Goal: Communication & Community: Ask a question

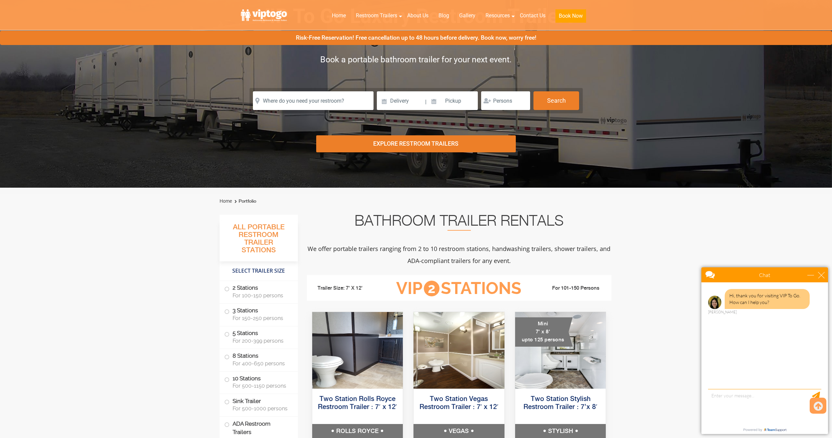
scroll to position [67, 0]
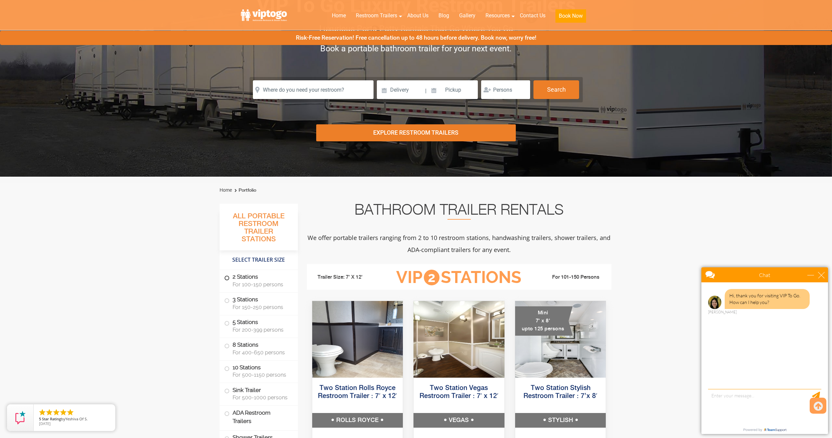
click at [226, 278] on span at bounding box center [227, 277] width 3 height 3
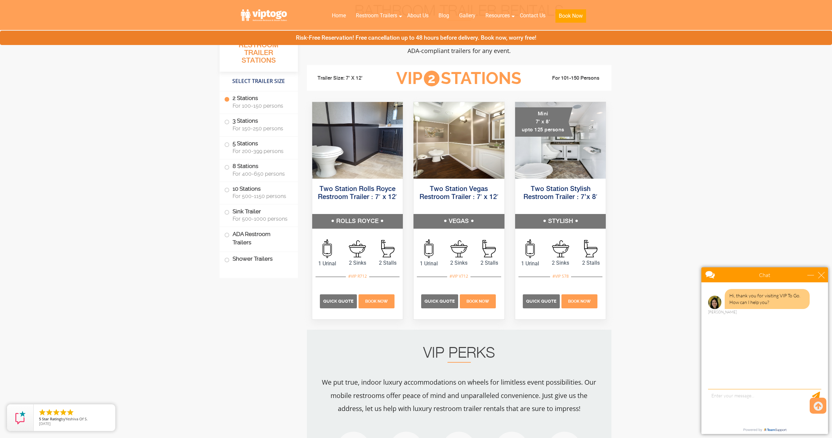
scroll to position [303, 0]
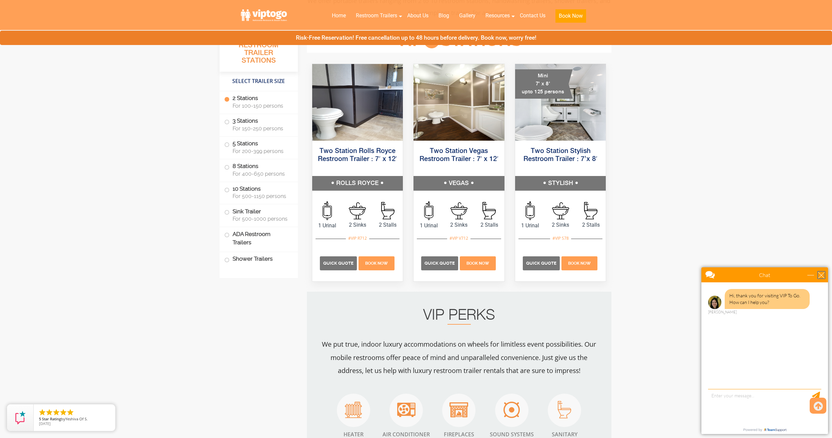
click at [822, 273] on div "close" at bounding box center [821, 274] width 7 height 7
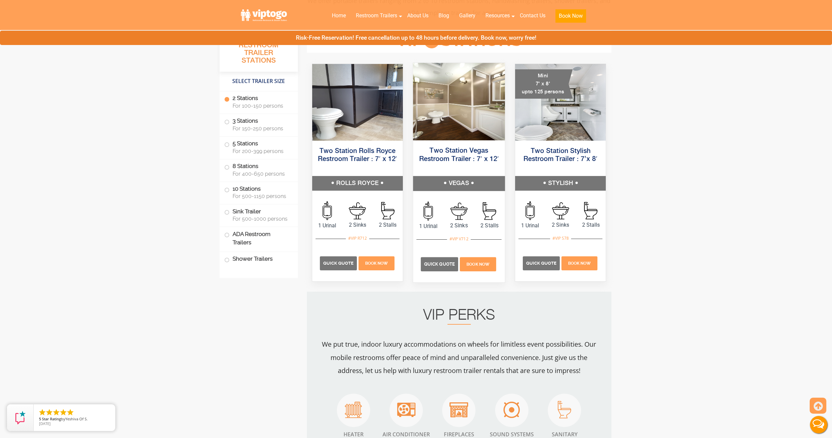
scroll to position [0, 0]
click at [335, 164] on h5 "Two Station Rolls Royce Restroom Trailer : 7′ x 12′" at bounding box center [357, 159] width 92 height 34
click at [337, 179] on h5 "ROLLS ROYCE" at bounding box center [357, 183] width 92 height 15
click at [350, 127] on img at bounding box center [357, 101] width 92 height 77
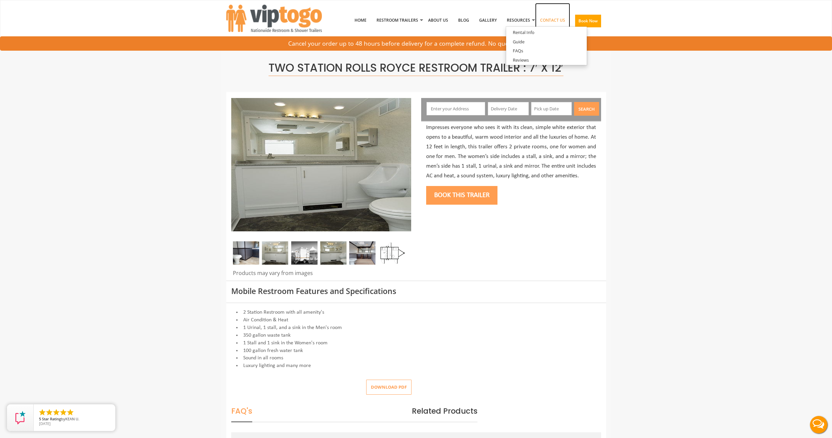
click at [556, 19] on link "Contact Us" at bounding box center [552, 20] width 35 height 35
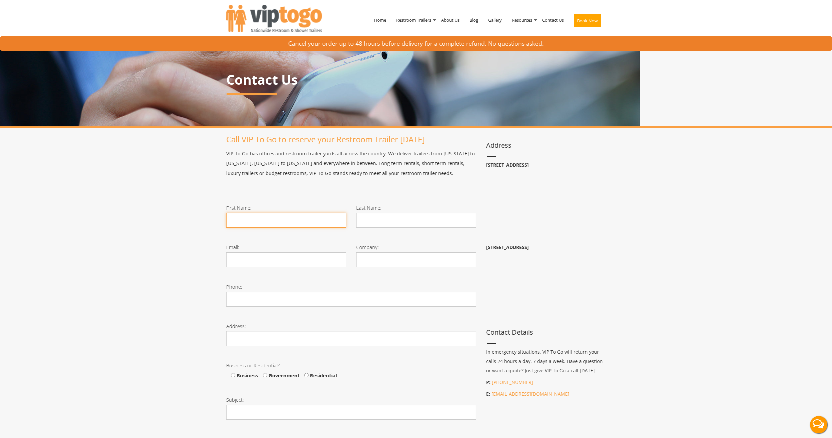
drag, startPoint x: 245, startPoint y: 220, endPoint x: 281, endPoint y: 211, distance: 37.7
click at [245, 220] on input "First Name:" at bounding box center [286, 220] width 120 height 15
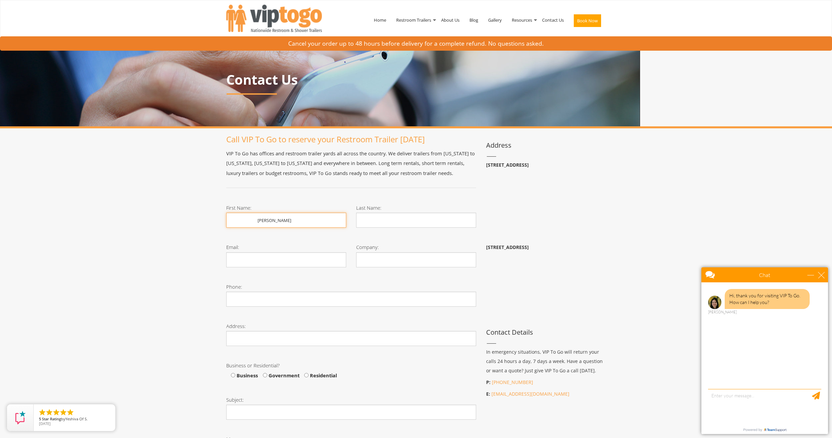
type input "jason"
click at [383, 214] on input "Last Name:" at bounding box center [416, 220] width 120 height 15
type input "van tassel"
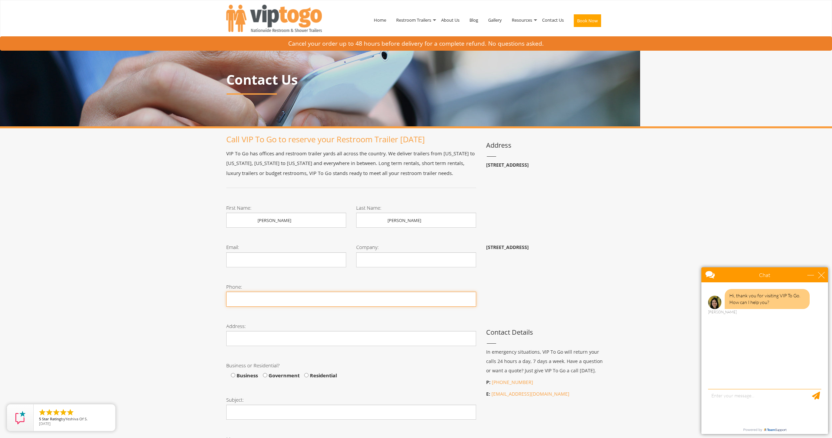
type input "9176933488"
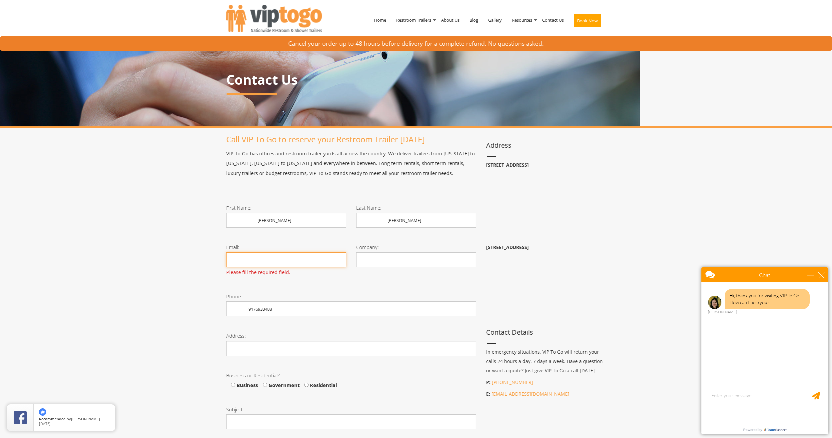
click at [282, 258] on input "Email:" at bounding box center [286, 259] width 120 height 15
type input "VanTasselJ@coned.com"
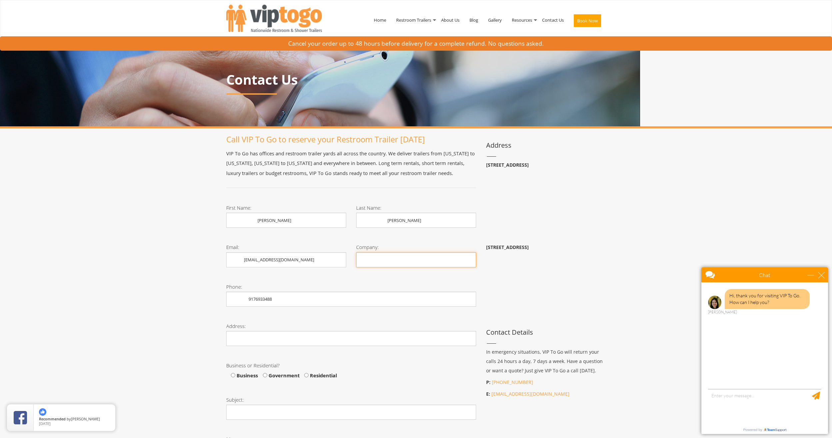
click at [382, 262] on input "Company:" at bounding box center [416, 259] width 120 height 15
type input "c"
click at [383, 262] on input "Company:" at bounding box center [416, 259] width 120 height 15
type input "Con Edison"
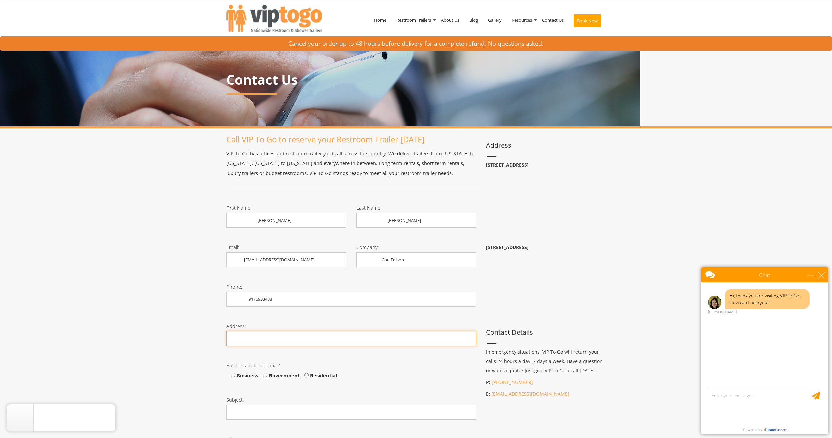
click at [278, 339] on input "Phone:" at bounding box center [351, 338] width 250 height 15
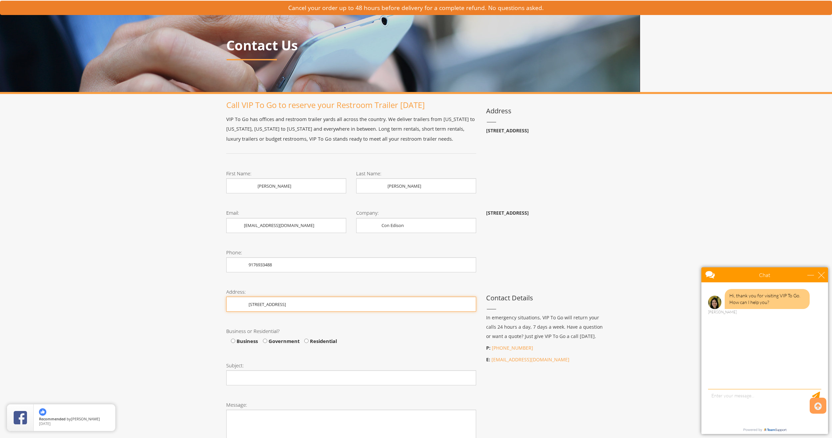
scroll to position [100, 0]
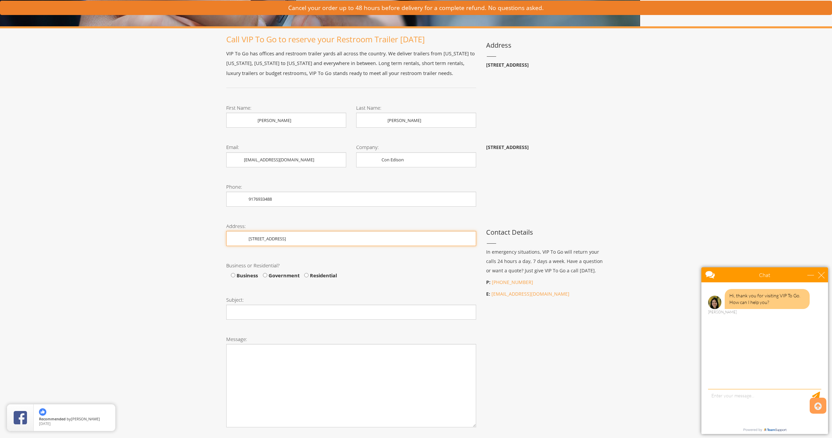
type input "179-25 110th Ave, Queens NY 11433"
click at [233, 275] on input "Business" at bounding box center [233, 275] width 4 height 4
radio input "true"
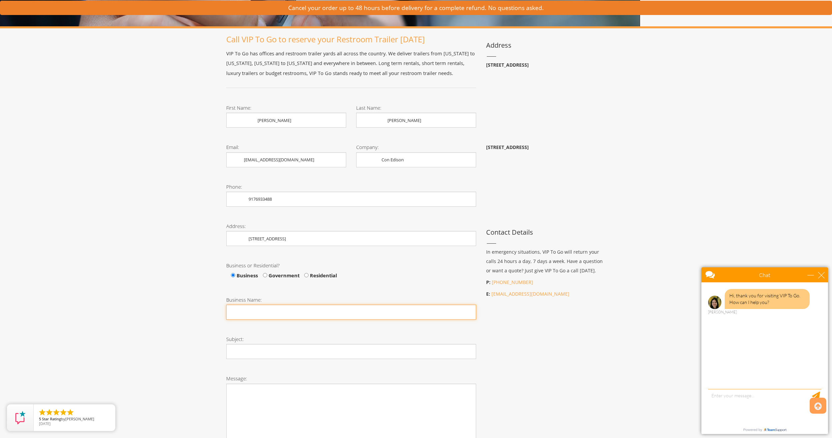
click at [257, 312] on input "Business Name:" at bounding box center [351, 311] width 250 height 15
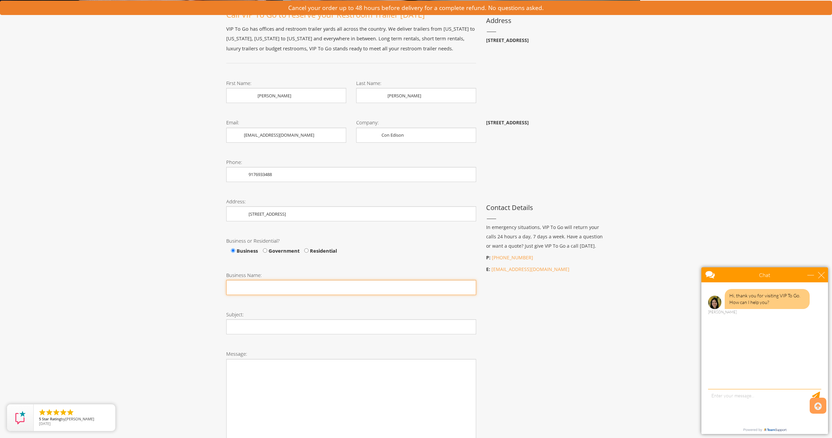
scroll to position [133, 0]
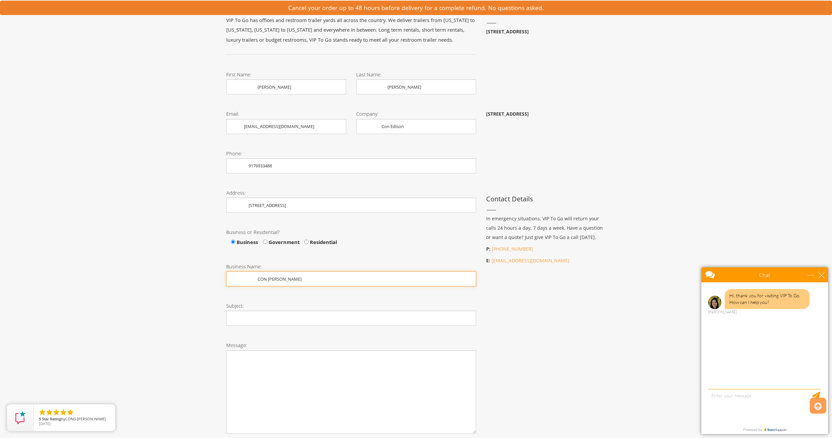
type input "CON EDISON"
click at [254, 324] on input "Subject:" at bounding box center [351, 317] width 250 height 15
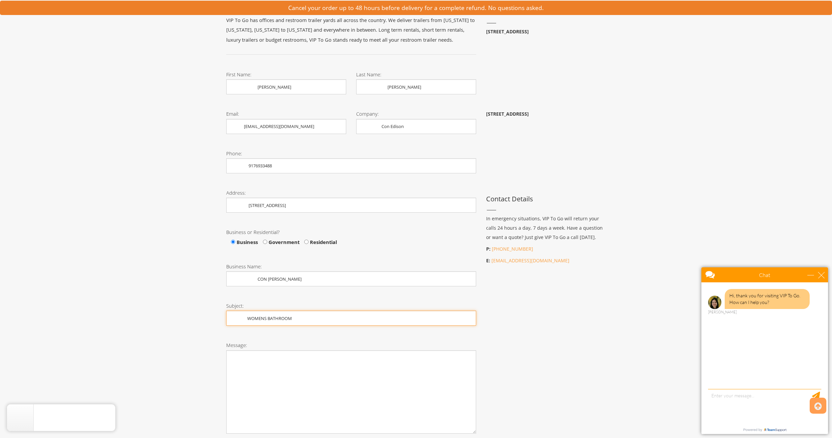
type input "WOMENS BATHROOM"
click at [250, 364] on textarea "Message:" at bounding box center [351, 391] width 250 height 83
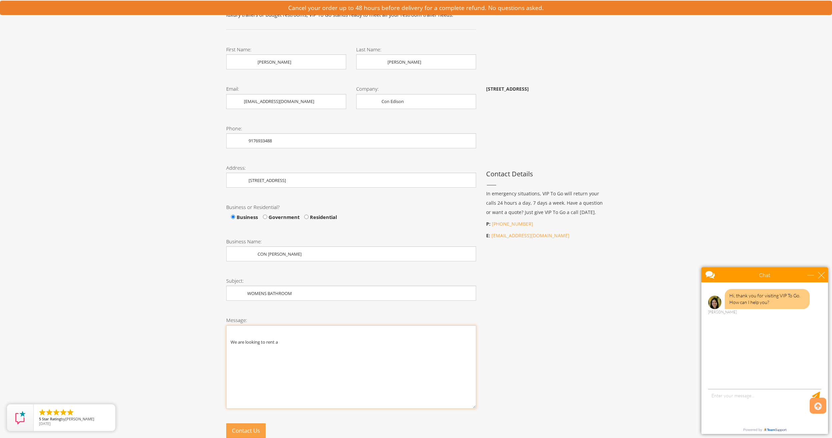
scroll to position [200, 0]
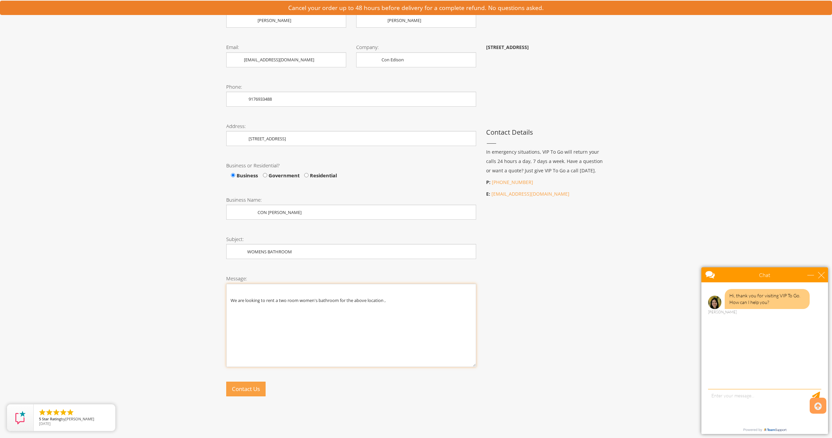
click at [392, 300] on textarea "We are looking to rent a two room women's bathroom for the above location ," at bounding box center [351, 324] width 250 height 83
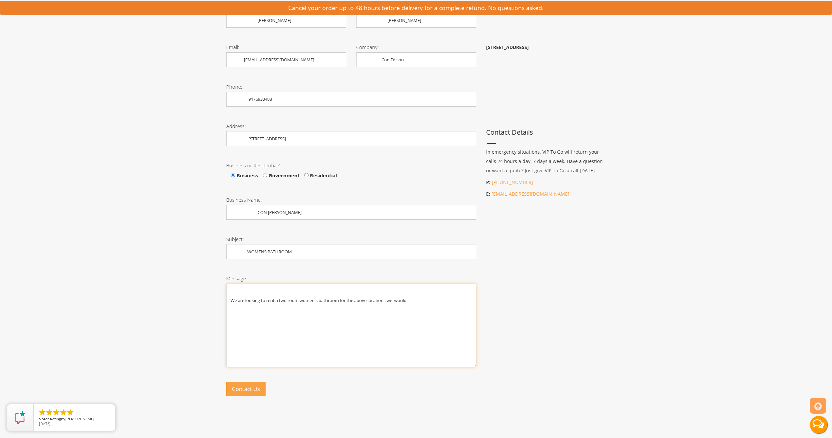
scroll to position [0, 0]
click at [379, 331] on textarea "We are looking to rent a two room women's bathroom for the above location, we w…" at bounding box center [351, 324] width 250 height 83
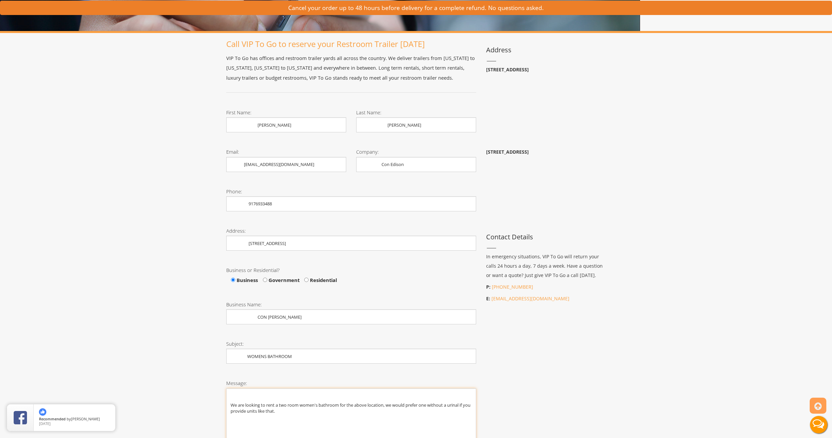
scroll to position [167, 0]
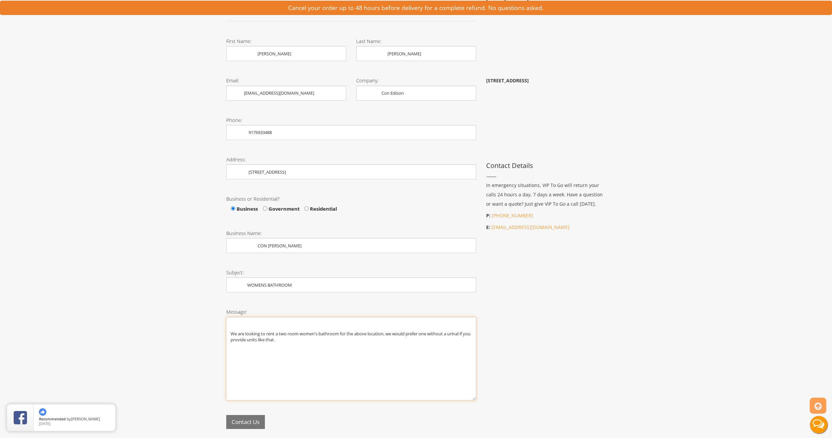
type textarea "We are looking to rent a two room women's bathroom for the above location, we w…"
click at [248, 419] on button "Contact Us" at bounding box center [245, 422] width 39 height 14
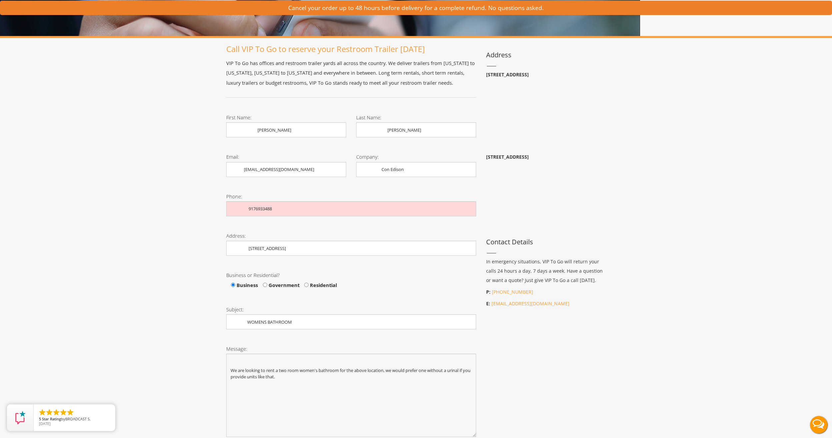
scroll to position [0, 0]
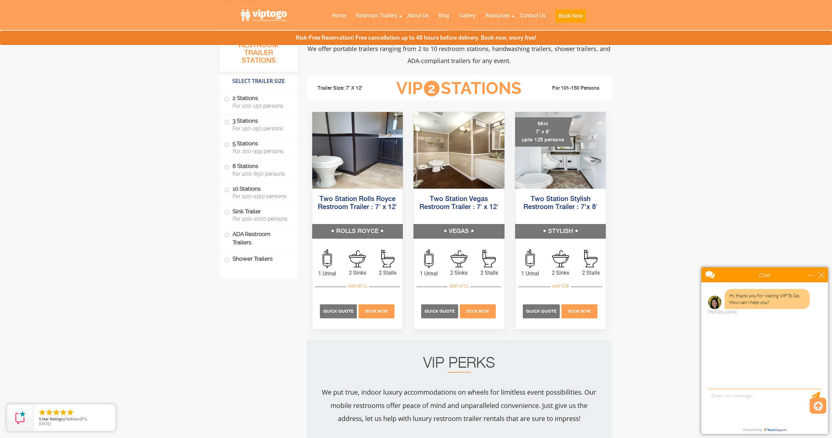
scroll to position [266, 0]
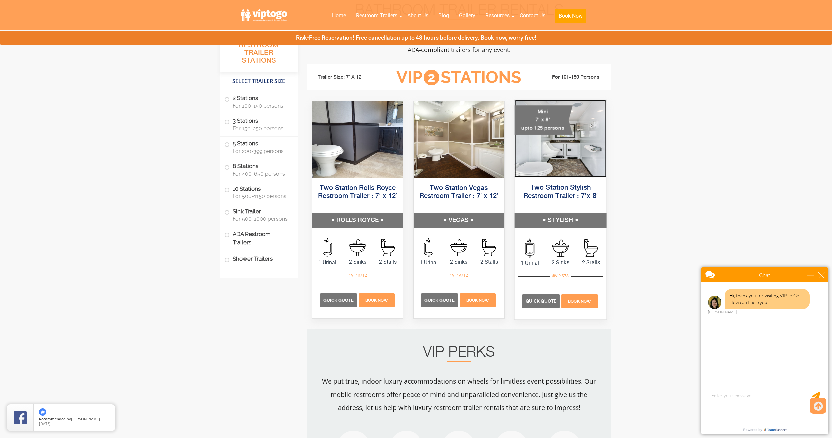
click at [562, 154] on img at bounding box center [560, 138] width 92 height 77
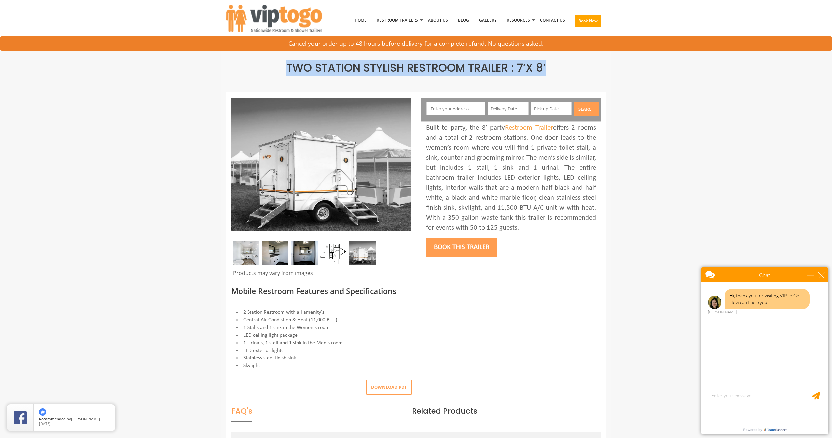
drag, startPoint x: 283, startPoint y: 65, endPoint x: 551, endPoint y: 74, distance: 268.3
click at [551, 74] on h1 "Two Station Stylish Restroom Trailer : 7’x 8′" at bounding box center [416, 68] width 370 height 12
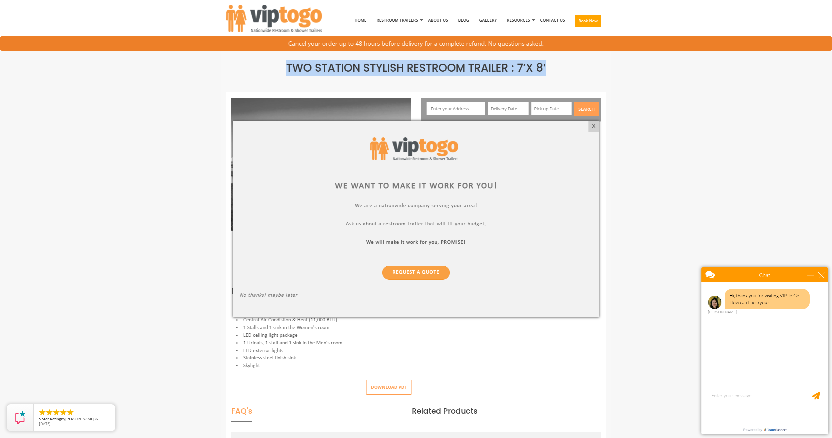
copy span "Two Station Stylish Restroom Trailer : 7’x 8′"
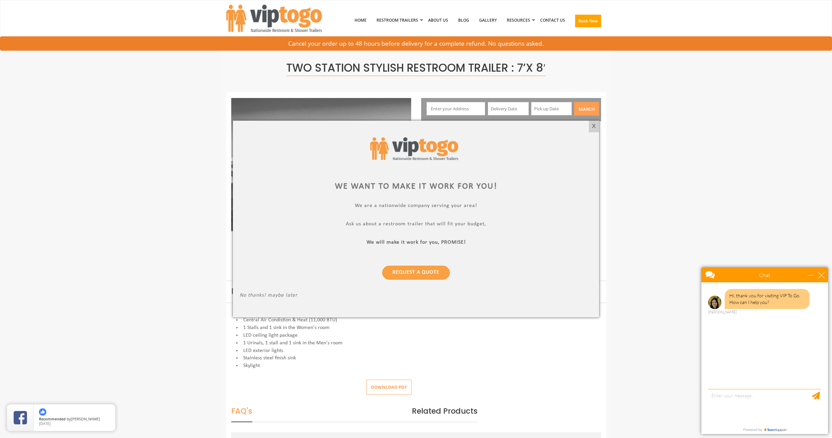
click at [152, 89] on div at bounding box center [416, 219] width 832 height 438
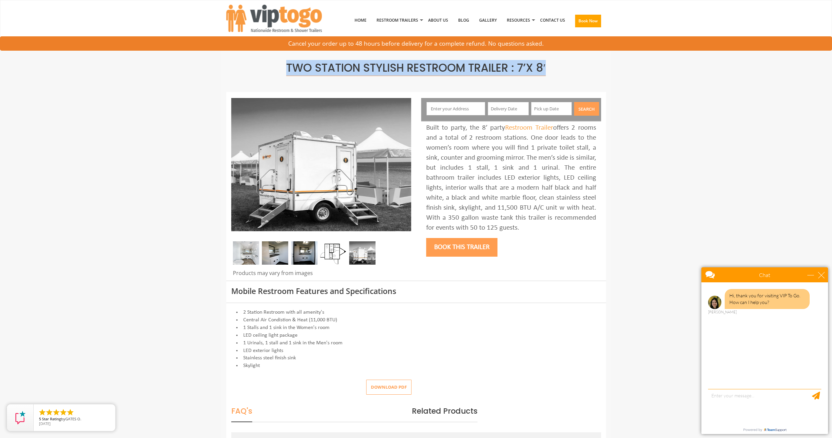
drag, startPoint x: 548, startPoint y: 67, endPoint x: 285, endPoint y: 78, distance: 263.1
click at [285, 78] on div "Two Station Stylish Restroom Trailer : 7’x 8′" at bounding box center [416, 67] width 380 height 49
copy span "Two Station Stylish Restroom Trailer : 7’x 8′"
